Goal: Download file/media

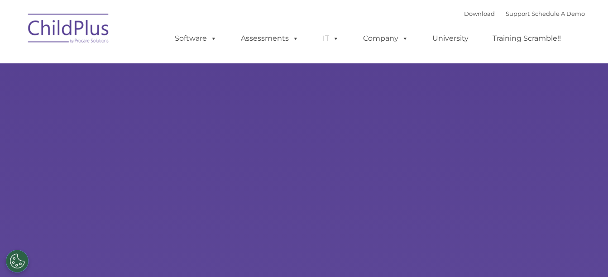
select select "MEDIUM"
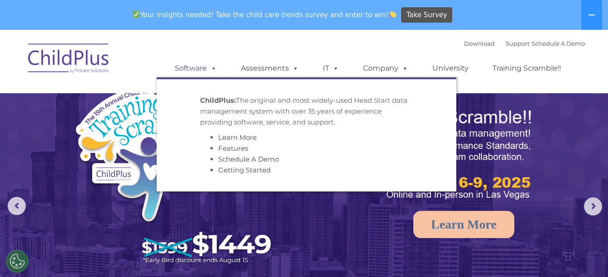
click at [205, 66] on link "Software" at bounding box center [196, 68] width 60 height 18
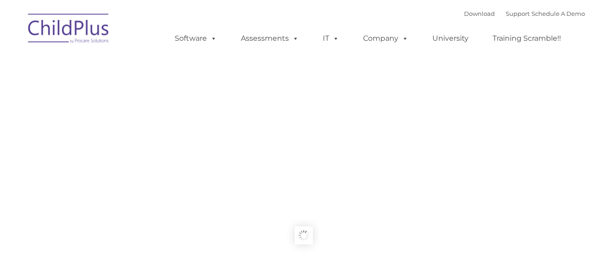
type input ""
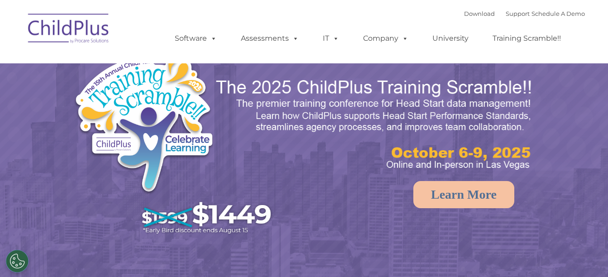
select select "MEDIUM"
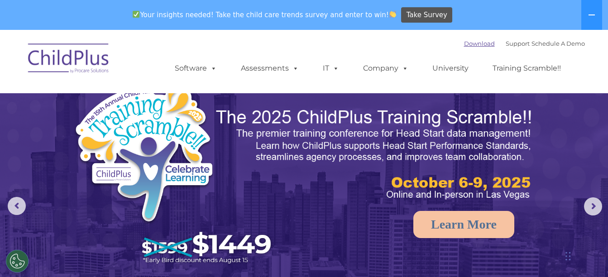
click at [464, 43] on link "Download" at bounding box center [479, 43] width 31 height 7
